Goal: Contribute content: Add original content to the website for others to see

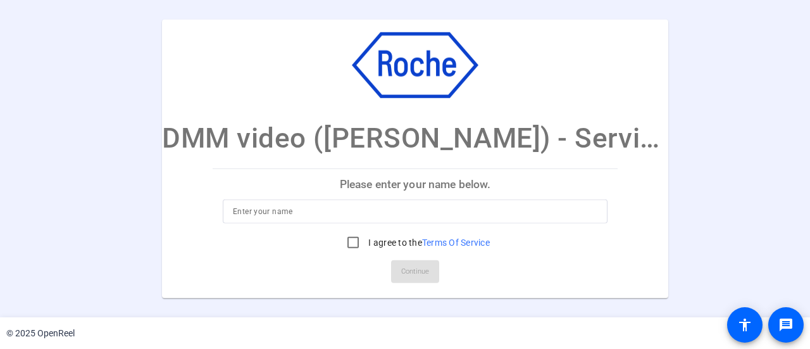
click at [242, 210] on input at bounding box center [415, 211] width 365 height 15
type input "[PERSON_NAME]"
click at [355, 243] on input "I agree to the Terms Of Service" at bounding box center [353, 242] width 25 height 25
checkbox input "true"
click at [420, 269] on span "Continue" at bounding box center [415, 271] width 28 height 19
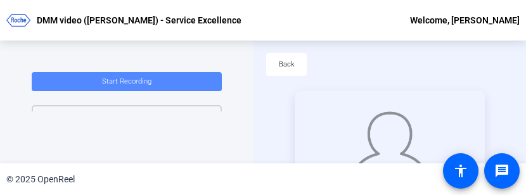
click at [136, 81] on span "Start Recording" at bounding box center [126, 81] width 49 height 8
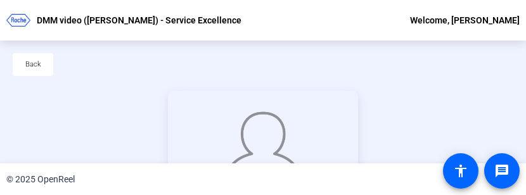
click at [168, 99] on div at bounding box center [263, 144] width 190 height 107
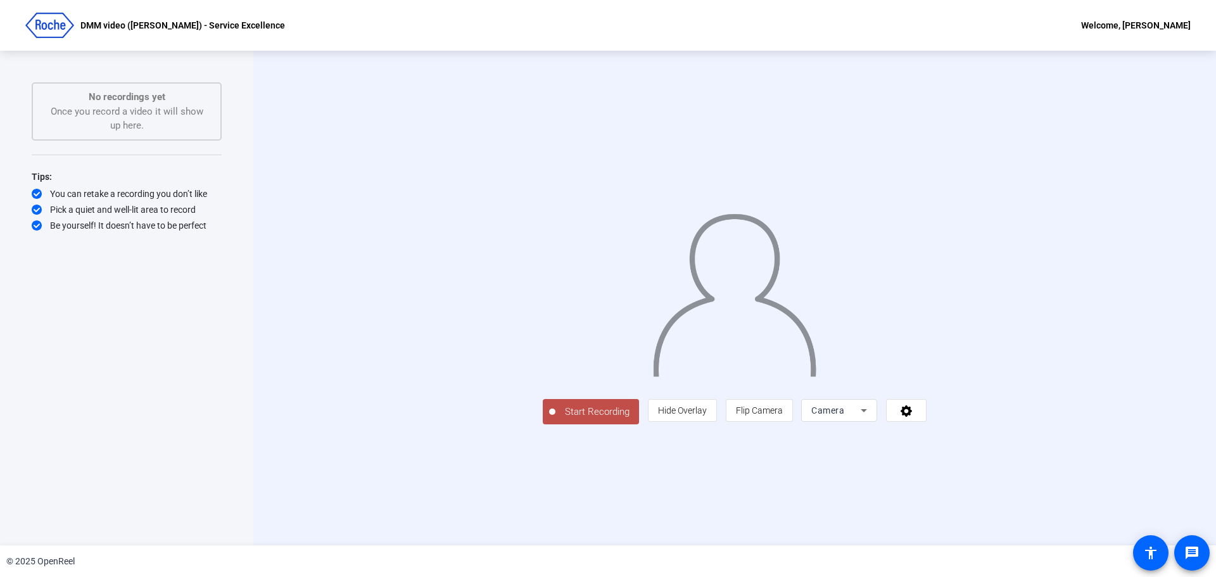
click at [555, 348] on span "Start Recording" at bounding box center [597, 412] width 84 height 15
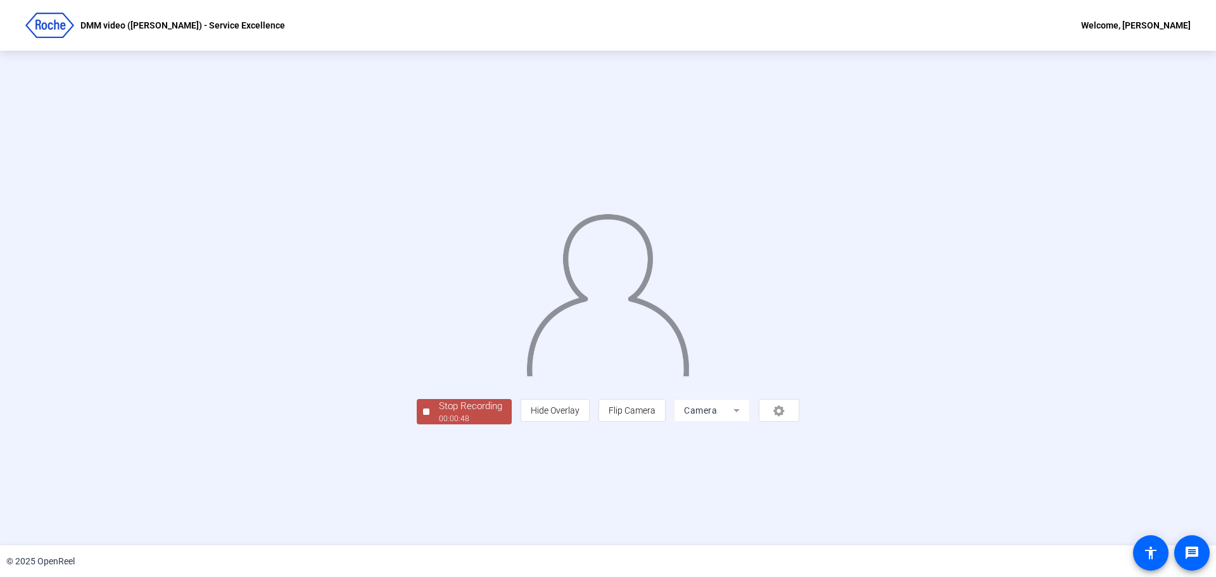
click at [439, 348] on div "Stop Recording" at bounding box center [470, 406] width 63 height 15
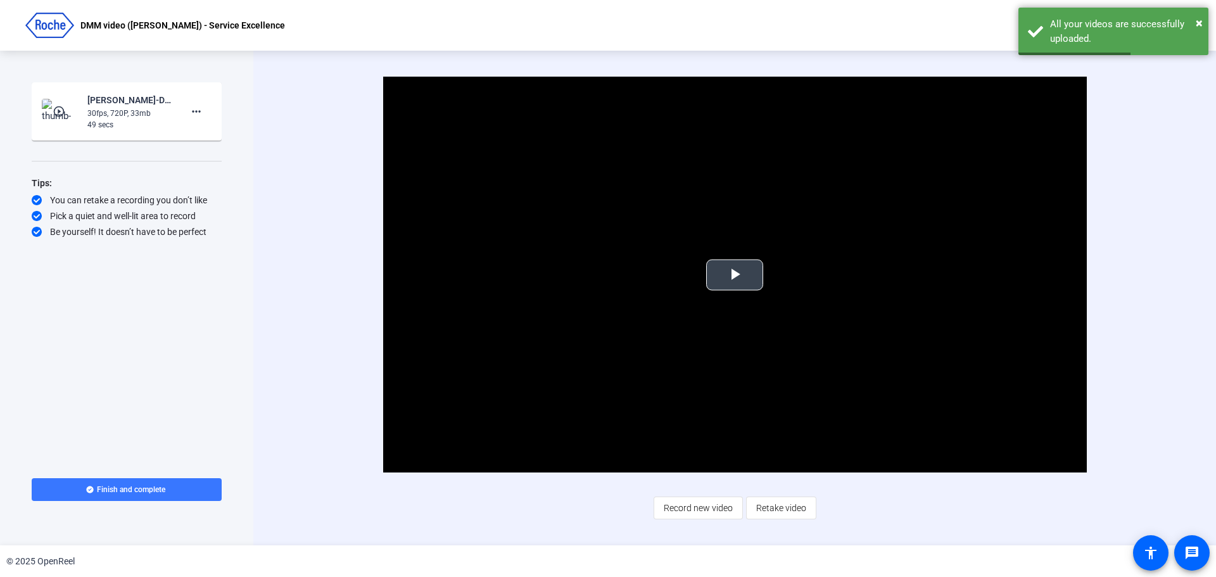
click at [734, 275] on span "Video Player" at bounding box center [734, 275] width 0 height 0
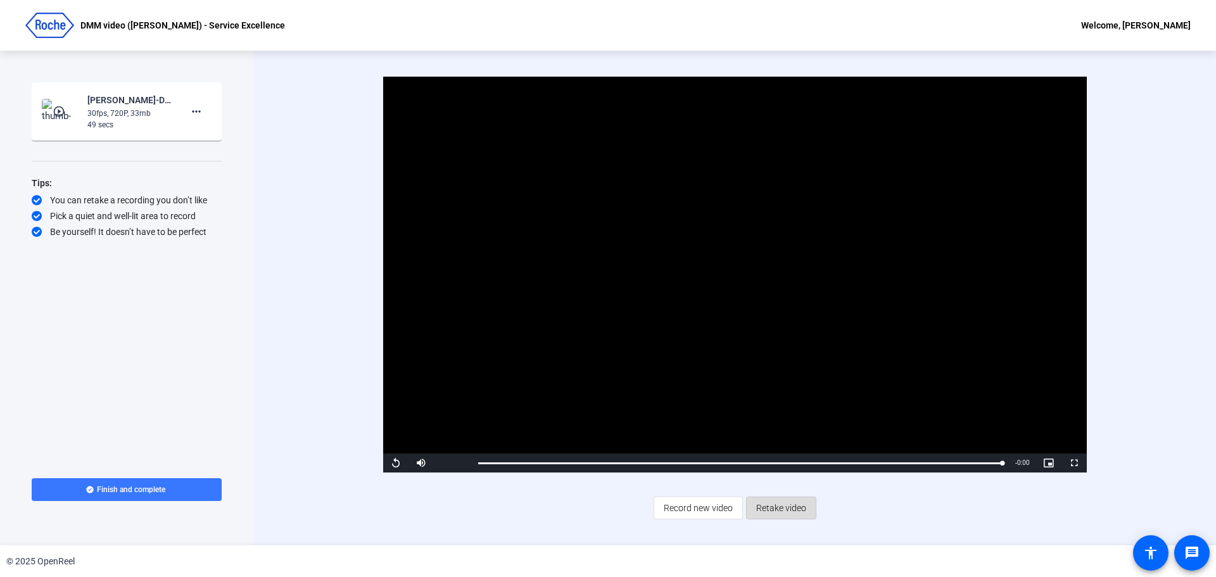
click at [786, 348] on span "Retake video" at bounding box center [781, 508] width 50 height 24
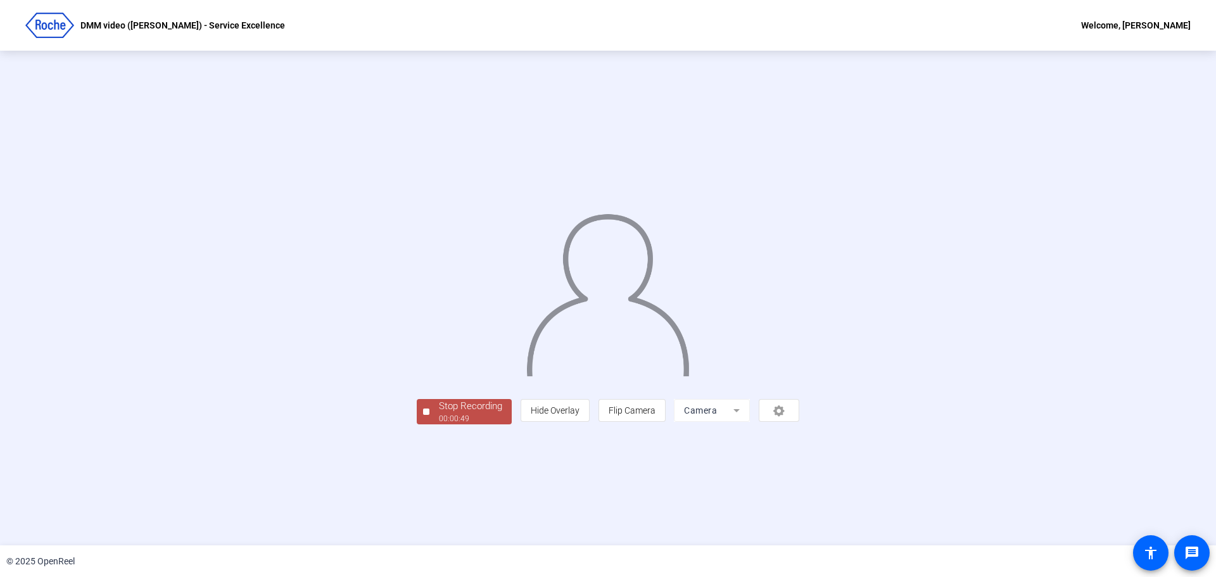
click at [439, 348] on div "Stop Recording" at bounding box center [470, 406] width 63 height 15
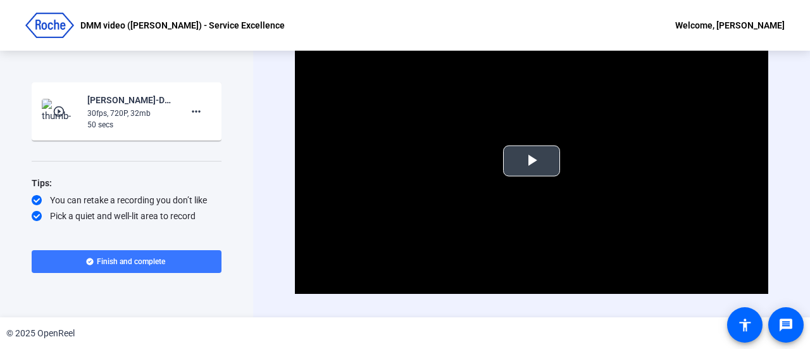
click at [532, 161] on span "Video Player" at bounding box center [532, 161] width 0 height 0
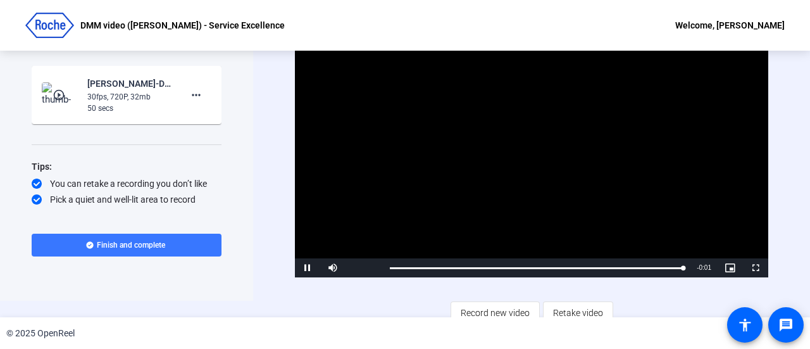
scroll to position [25, 0]
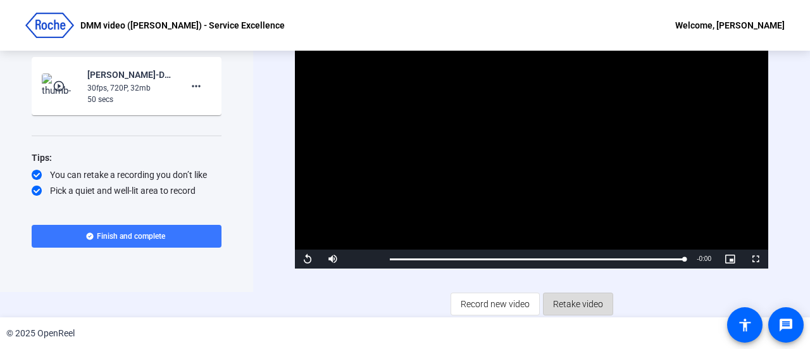
click at [584, 302] on span "Retake video" at bounding box center [578, 304] width 50 height 24
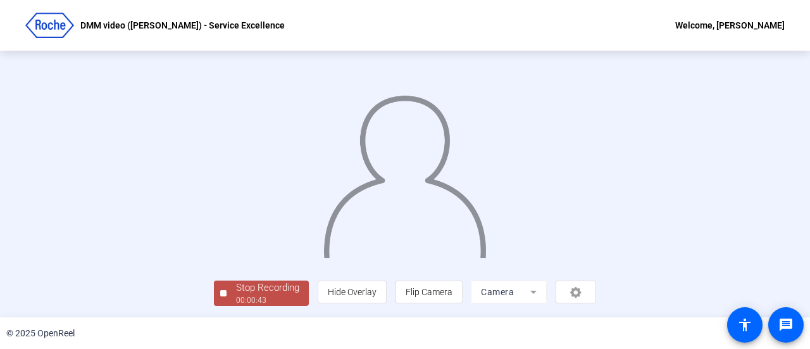
scroll to position [89, 0]
click at [236, 291] on div "Stop Recording" at bounding box center [267, 287] width 63 height 15
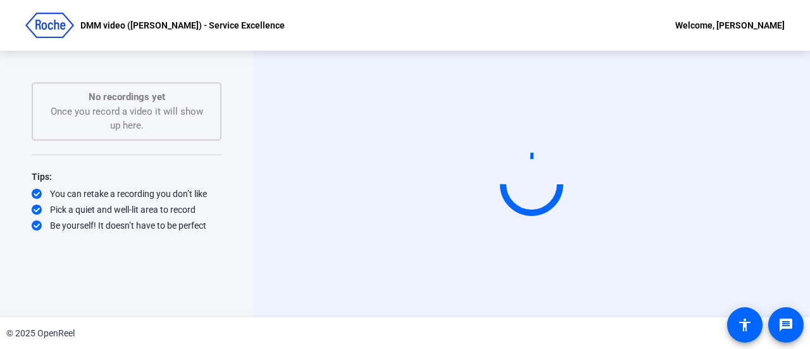
scroll to position [0, 0]
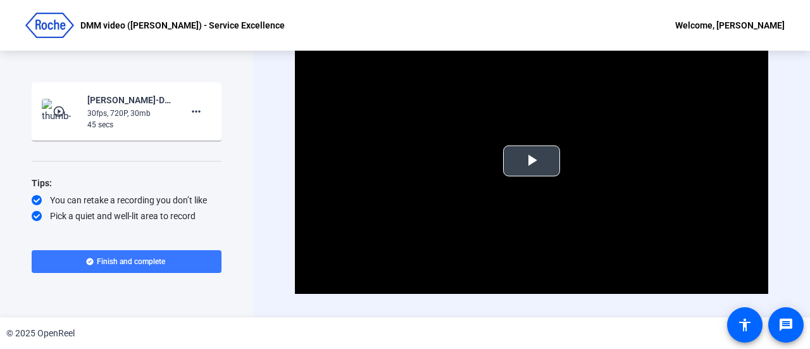
click at [532, 161] on span "Video Player" at bounding box center [532, 161] width 0 height 0
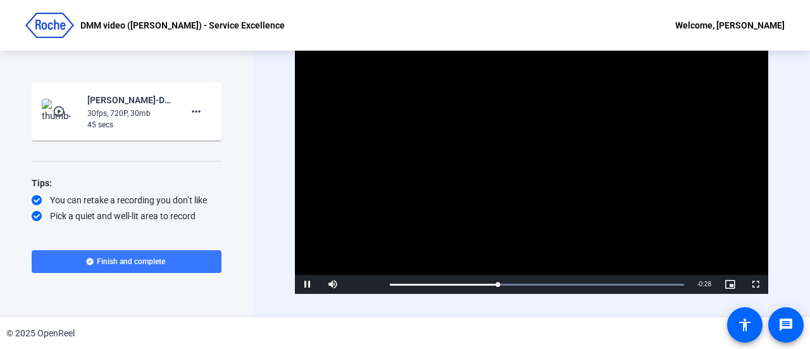
scroll to position [25, 0]
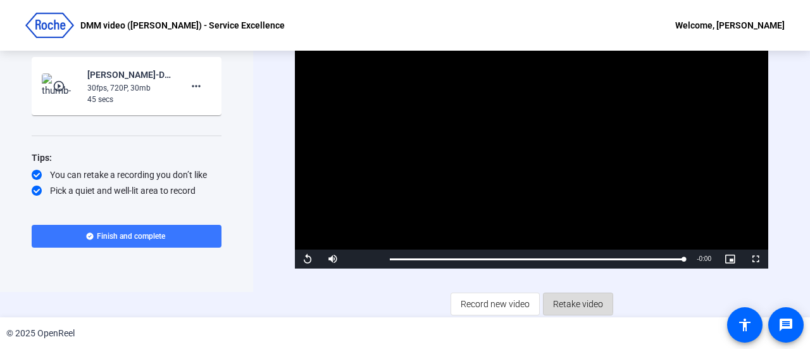
click at [563, 299] on span "Retake video" at bounding box center [578, 304] width 50 height 24
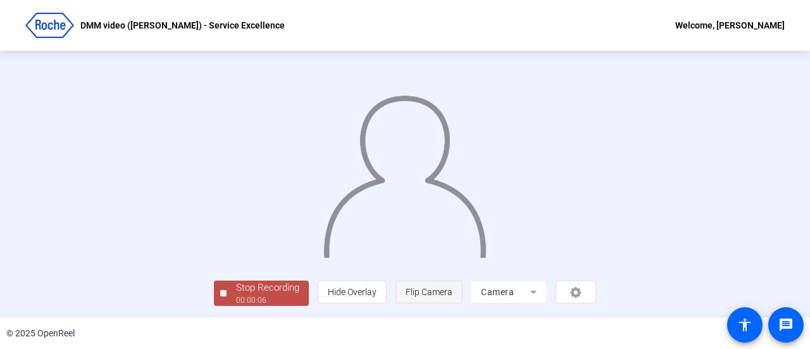
scroll to position [89, 0]
click at [236, 289] on div "Stop Recording" at bounding box center [267, 287] width 63 height 15
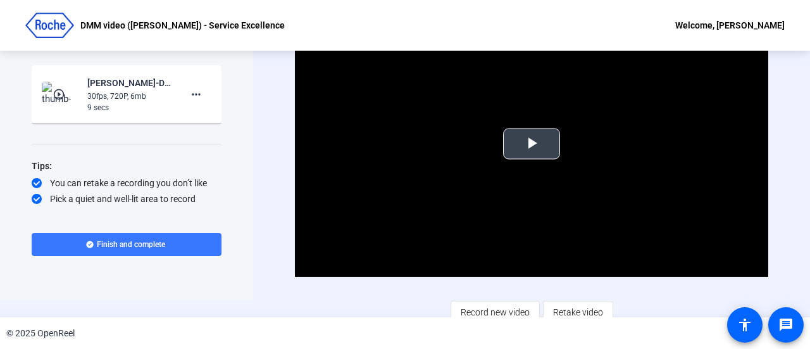
scroll to position [25, 0]
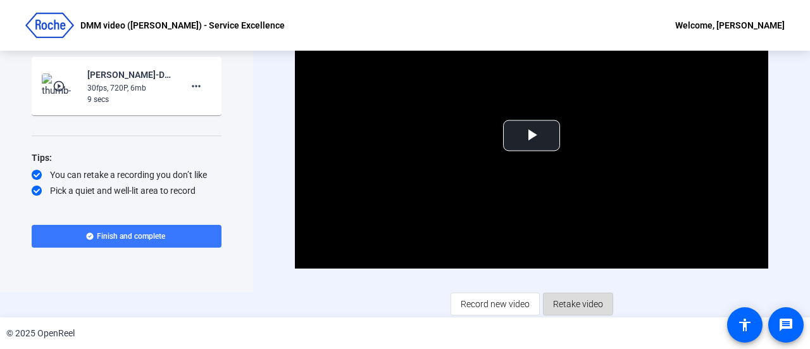
click at [572, 301] on span "Retake video" at bounding box center [578, 304] width 50 height 24
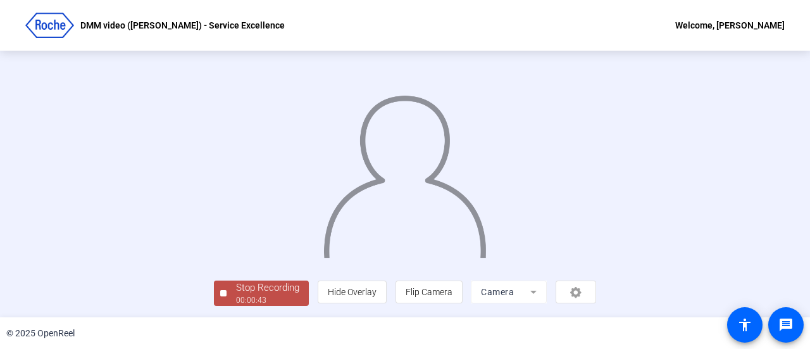
scroll to position [63, 0]
click at [236, 295] on div "Stop Recording" at bounding box center [267, 287] width 63 height 15
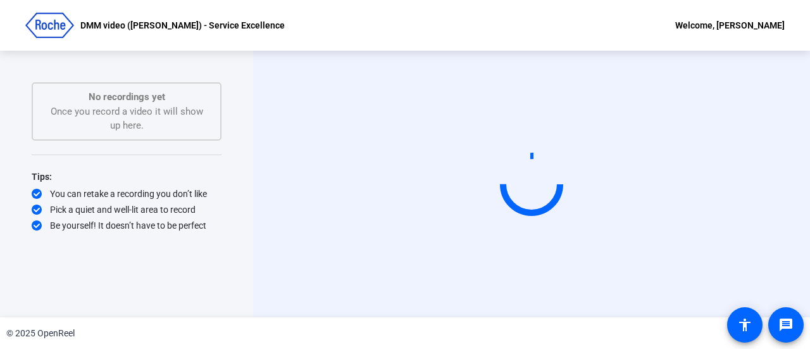
scroll to position [0, 0]
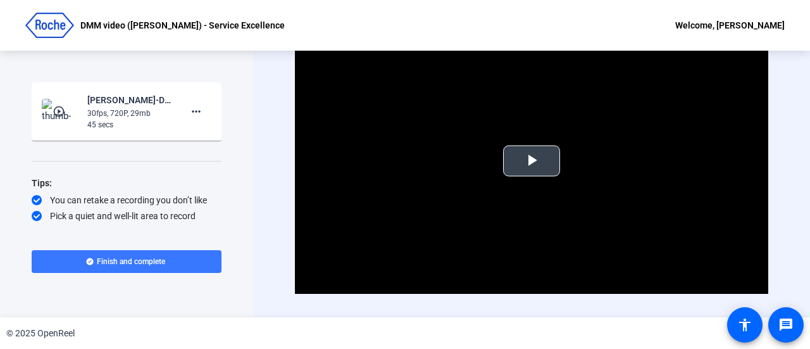
click at [532, 161] on span "Video Player" at bounding box center [532, 161] width 0 height 0
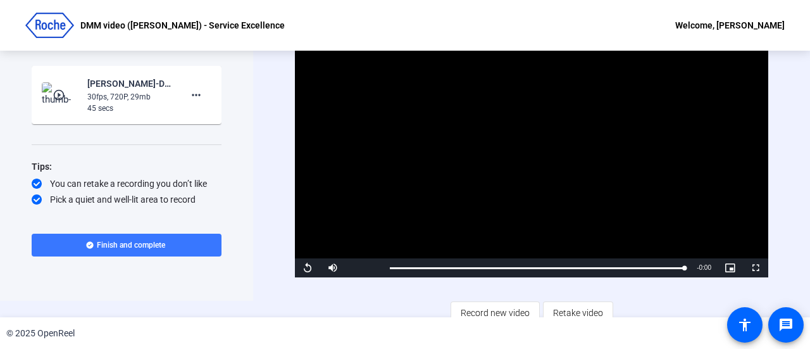
scroll to position [25, 0]
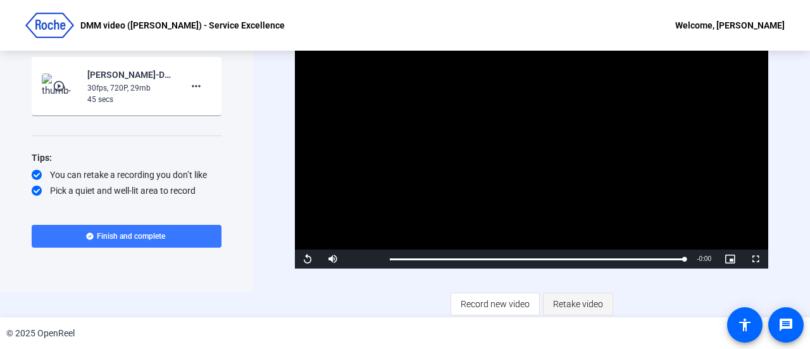
click at [581, 304] on span "Retake video" at bounding box center [578, 304] width 50 height 24
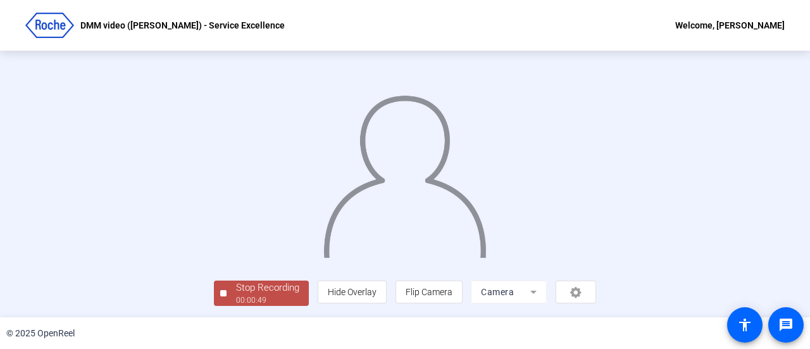
scroll to position [63, 0]
click at [236, 295] on div "Stop Recording" at bounding box center [267, 287] width 63 height 15
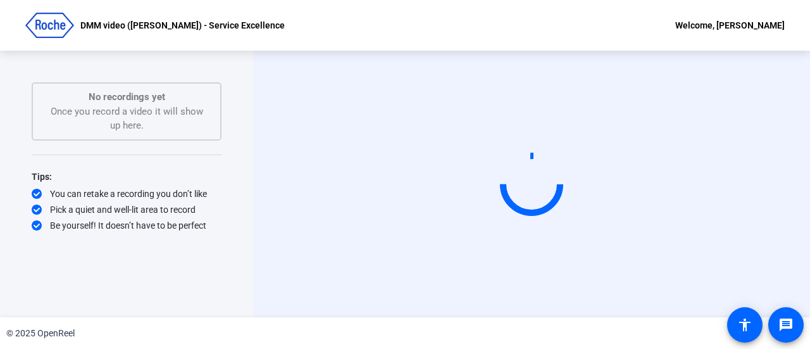
scroll to position [0, 0]
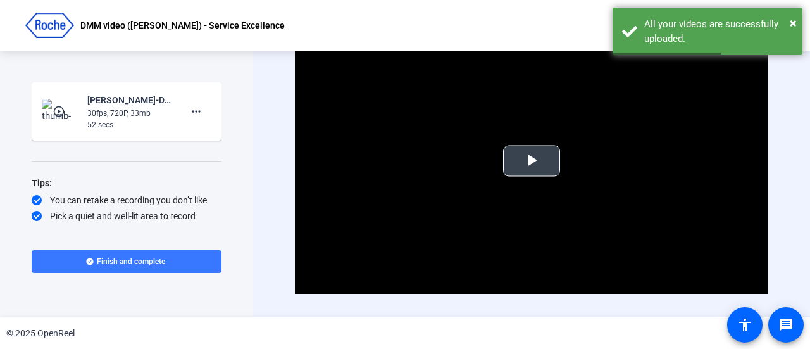
click at [532, 161] on span "Video Player" at bounding box center [532, 161] width 0 height 0
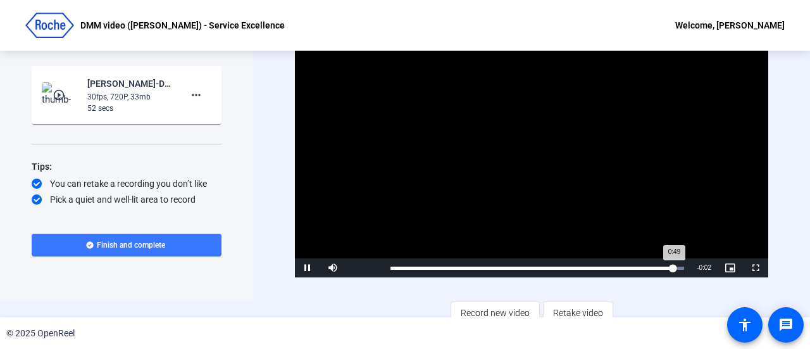
scroll to position [25, 0]
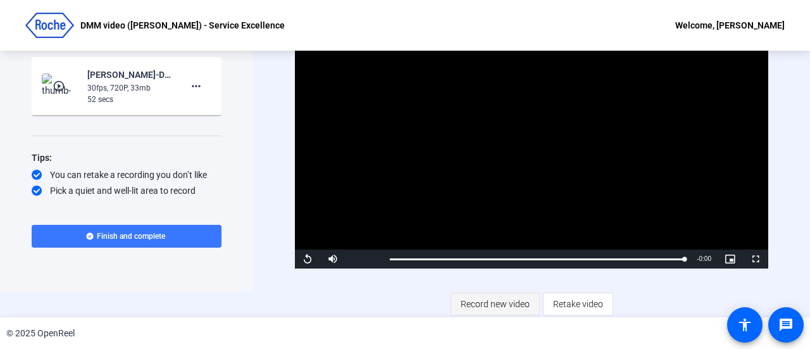
click at [492, 303] on span "Record new video" at bounding box center [495, 304] width 69 height 24
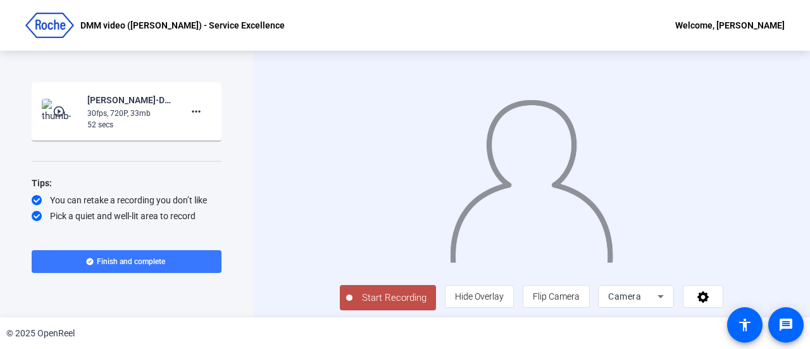
scroll to position [28, 0]
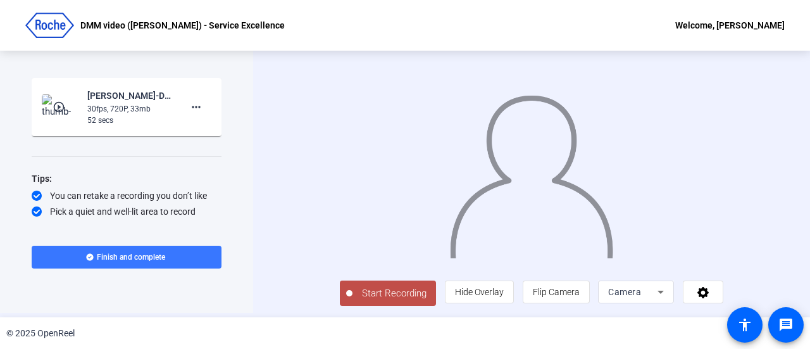
click at [353, 297] on span "Start Recording" at bounding box center [395, 293] width 84 height 15
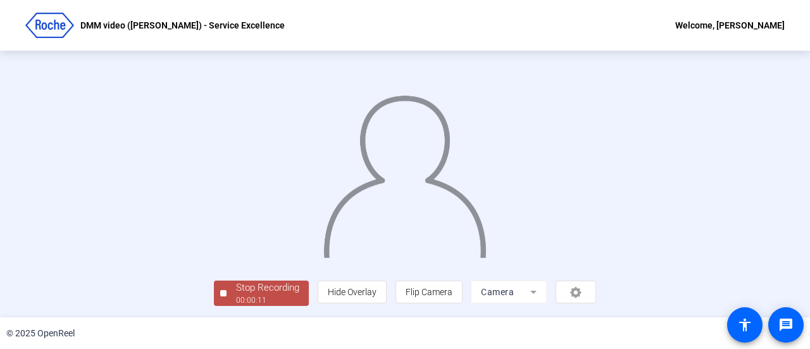
scroll to position [89, 0]
click at [236, 289] on div "Stop Recording" at bounding box center [267, 287] width 63 height 15
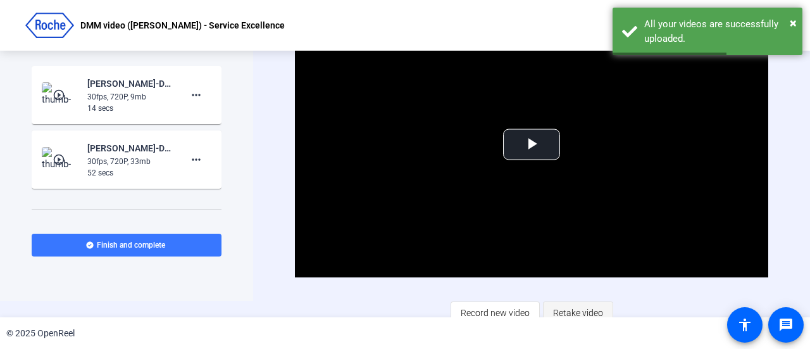
scroll to position [25, 0]
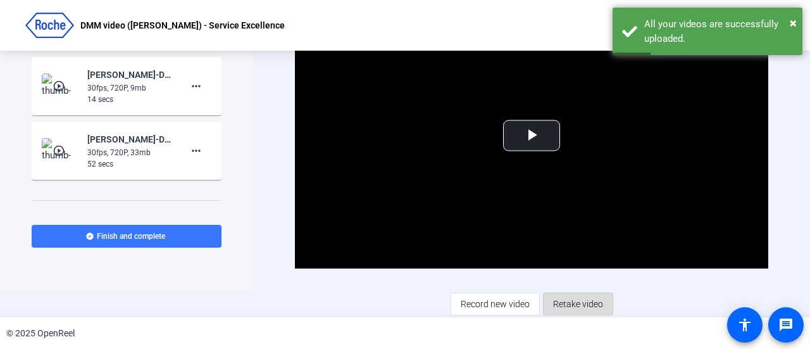
click at [576, 300] on span "Retake video" at bounding box center [578, 304] width 50 height 24
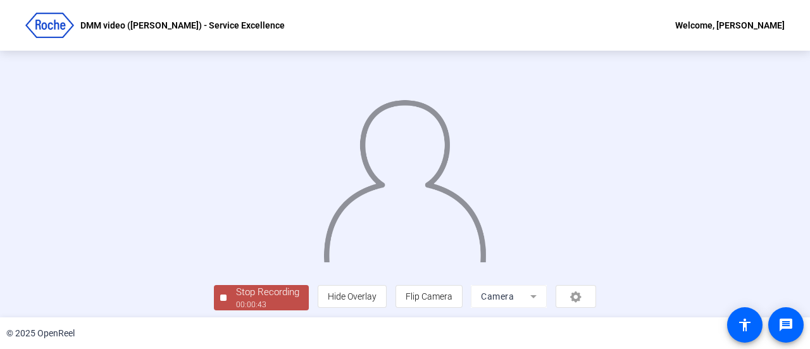
click at [488, 262] on img at bounding box center [404, 176] width 165 height 172
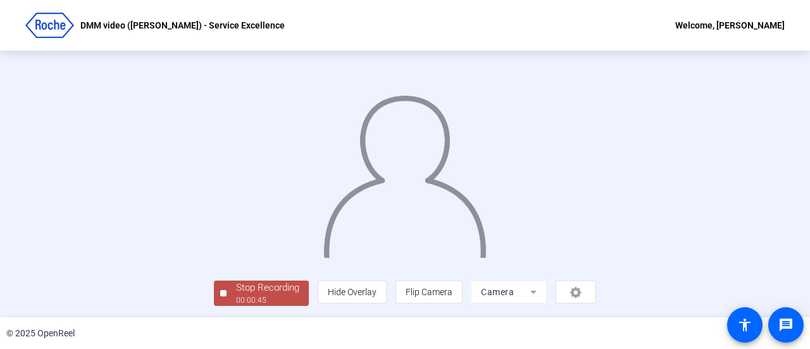
scroll to position [89, 0]
click at [236, 293] on div "Stop Recording" at bounding box center [267, 287] width 63 height 15
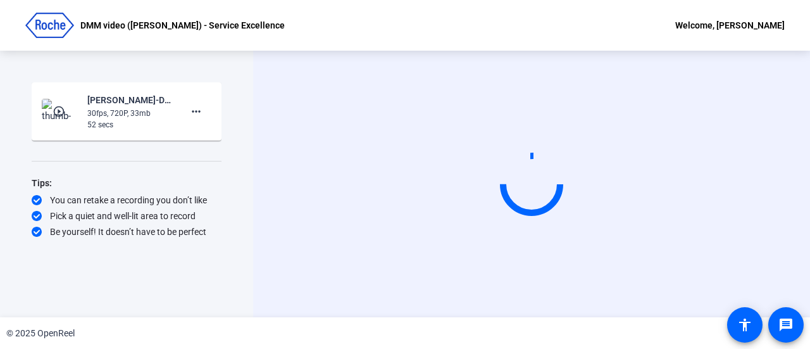
scroll to position [0, 0]
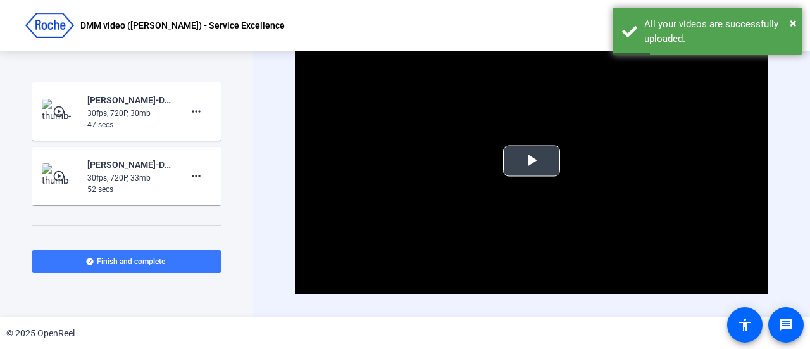
click at [532, 161] on span "Video Player" at bounding box center [532, 161] width 0 height 0
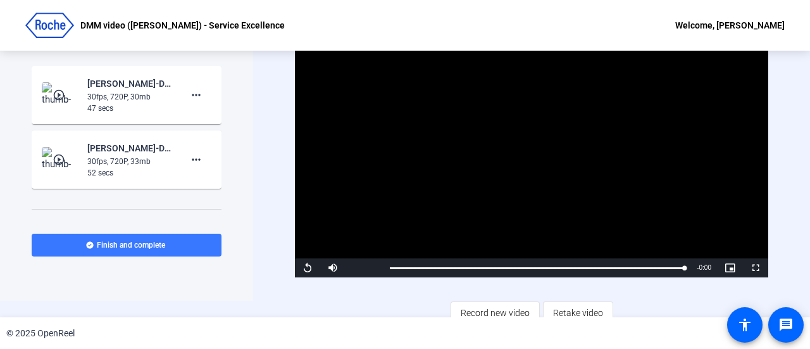
scroll to position [25, 0]
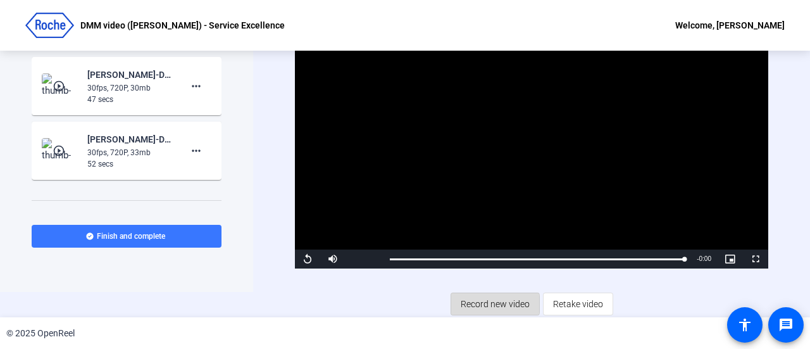
click at [488, 303] on span "Record new video" at bounding box center [495, 304] width 69 height 24
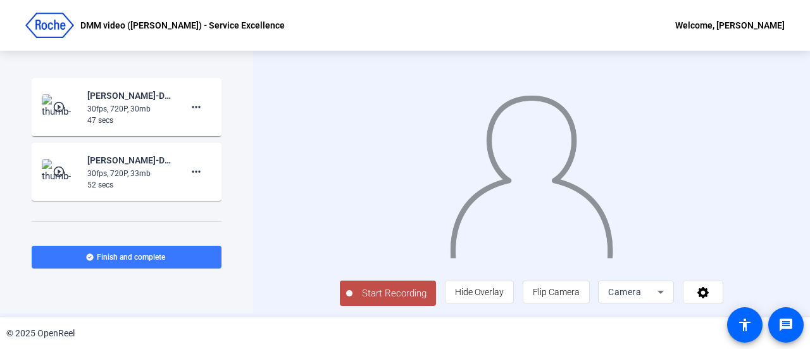
scroll to position [28, 0]
click at [356, 299] on span "Start Recording" at bounding box center [395, 293] width 84 height 15
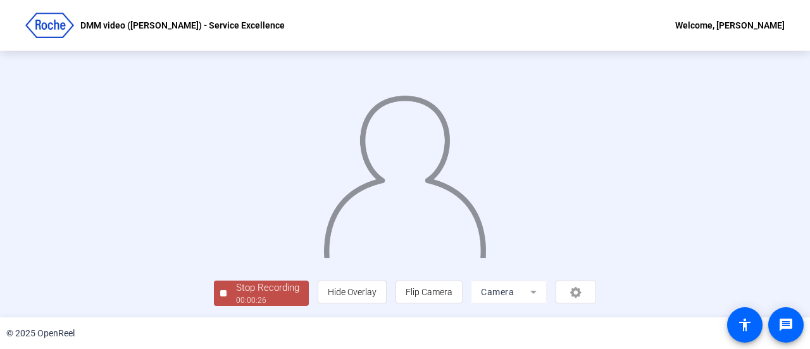
scroll to position [89, 0]
click at [236, 287] on div "Stop Recording" at bounding box center [267, 287] width 63 height 15
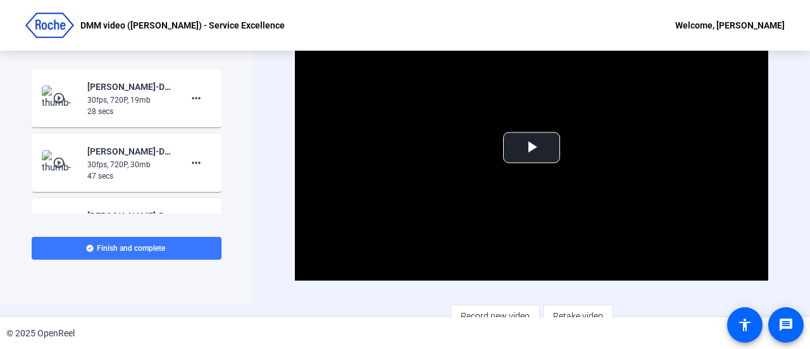
scroll to position [25, 0]
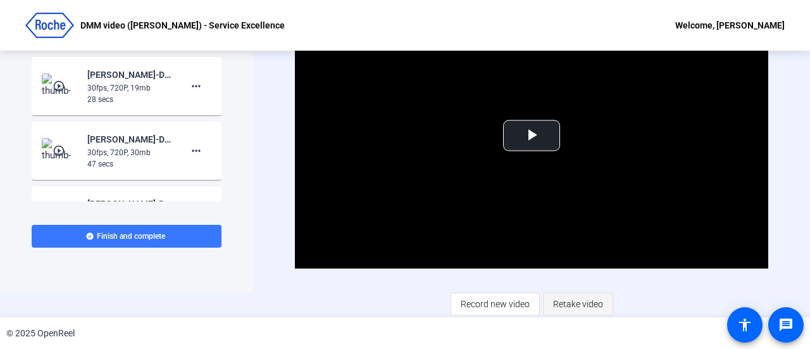
click at [584, 301] on span "Retake video" at bounding box center [578, 304] width 50 height 24
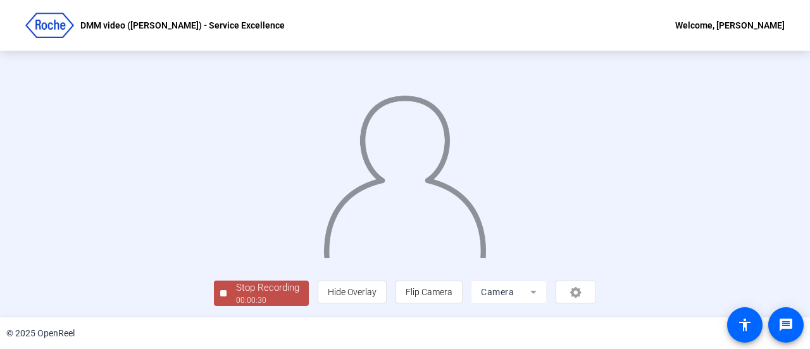
scroll to position [89, 0]
click at [236, 287] on div "Stop Recording" at bounding box center [267, 287] width 63 height 15
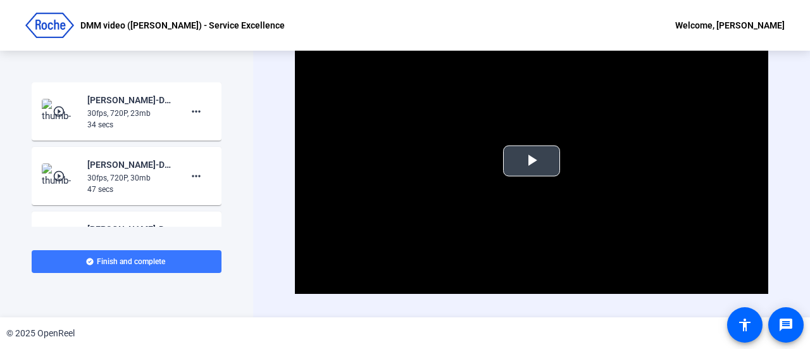
scroll to position [25, 0]
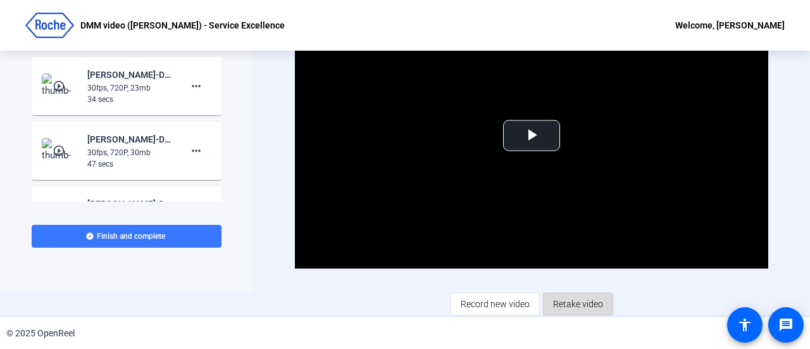
click at [581, 306] on span "Retake video" at bounding box center [578, 304] width 50 height 24
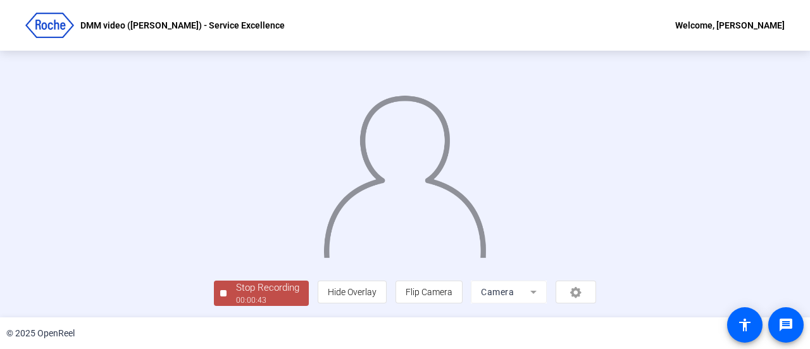
scroll to position [89, 0]
click at [227, 294] on span "Stop Recording 00:00:47" at bounding box center [268, 293] width 82 height 26
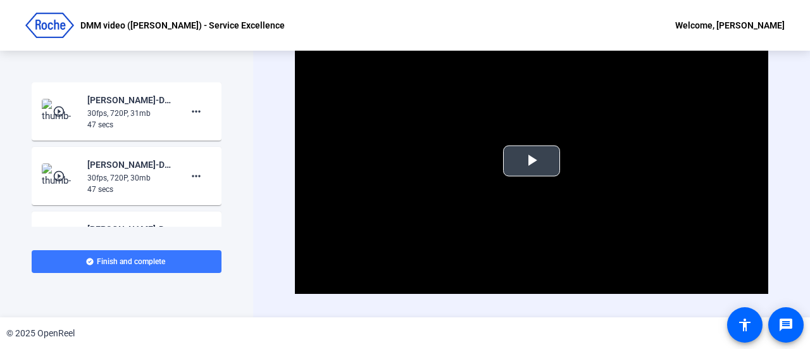
click at [532, 161] on span "Video Player" at bounding box center [532, 161] width 0 height 0
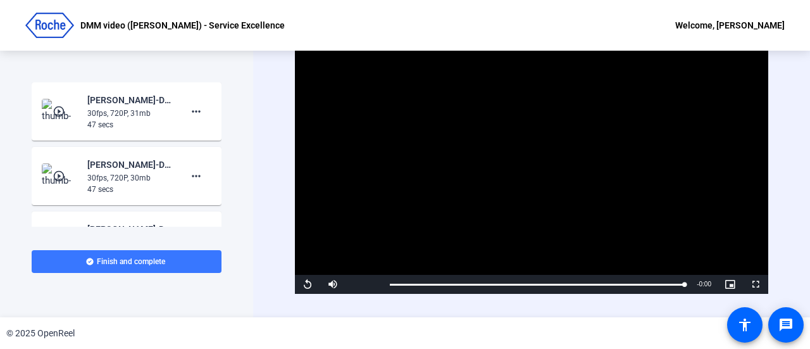
scroll to position [25, 0]
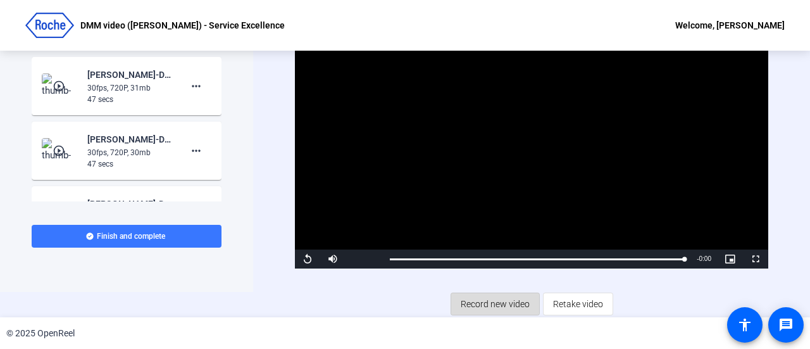
click at [493, 301] on span "Record new video" at bounding box center [495, 304] width 69 height 24
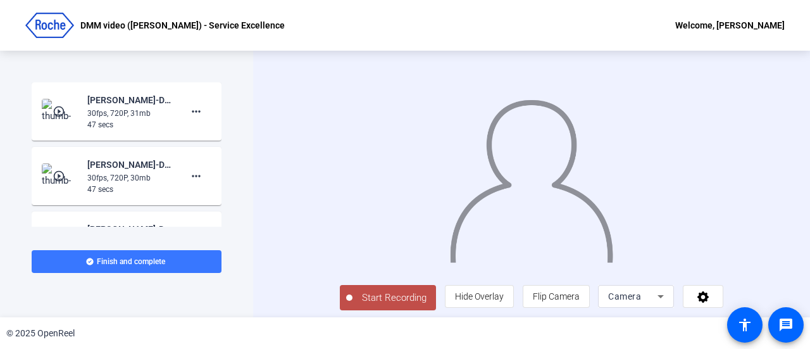
click at [340, 310] on button "Start Recording" at bounding box center [388, 297] width 96 height 25
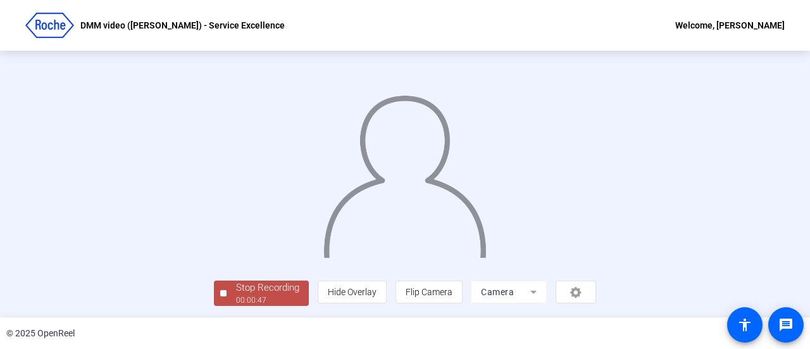
scroll to position [89, 0]
click at [236, 293] on div "Stop Recording" at bounding box center [267, 287] width 63 height 15
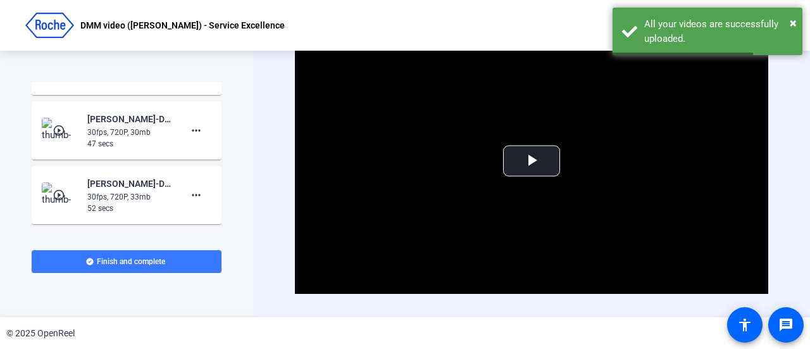
scroll to position [127, 0]
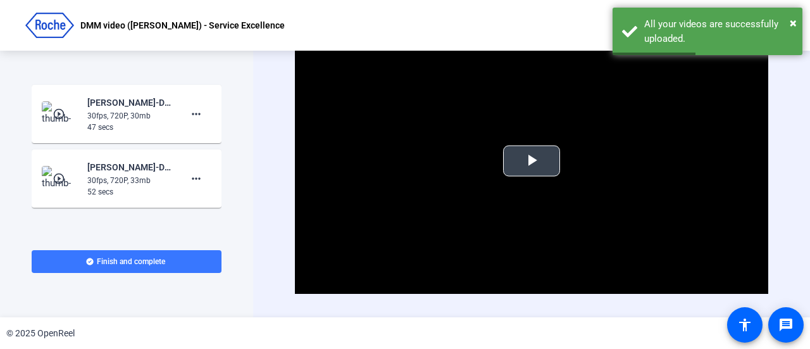
click at [532, 161] on span "Video Player" at bounding box center [532, 161] width 0 height 0
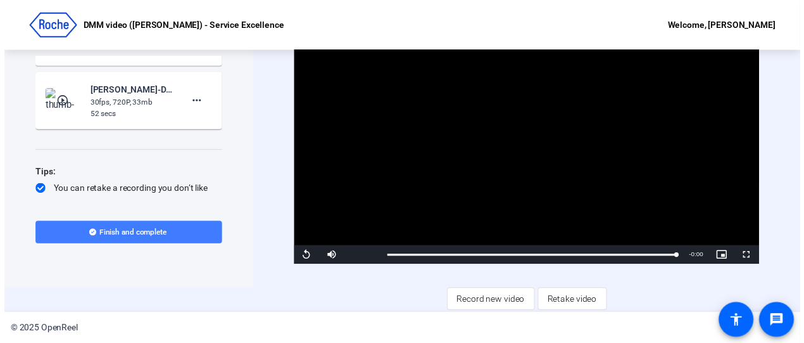
scroll to position [190, 0]
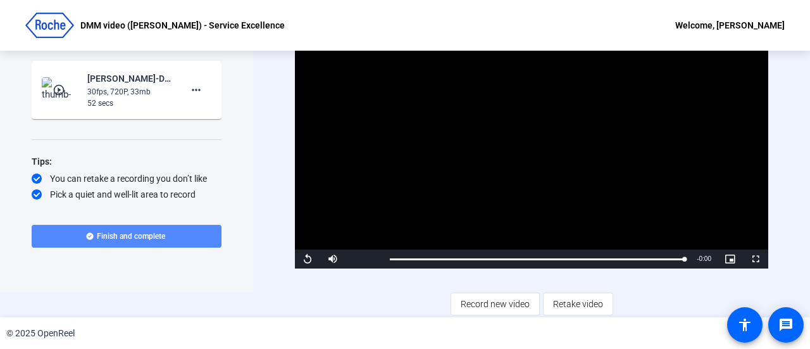
click at [128, 230] on span at bounding box center [127, 236] width 190 height 30
